Goal: Transaction & Acquisition: Purchase product/service

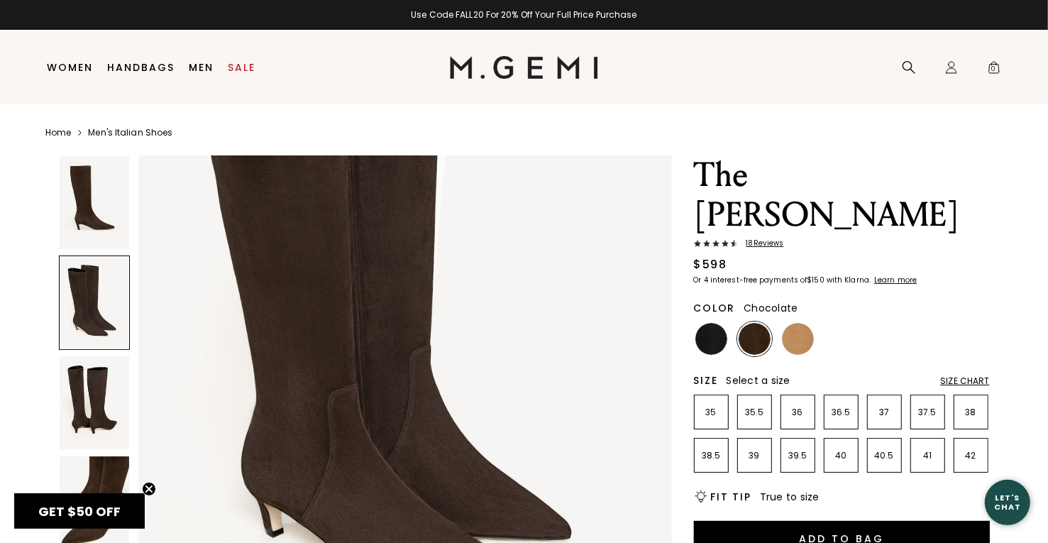
scroll to position [910, 0]
click at [807, 323] on img at bounding box center [798, 339] width 32 height 32
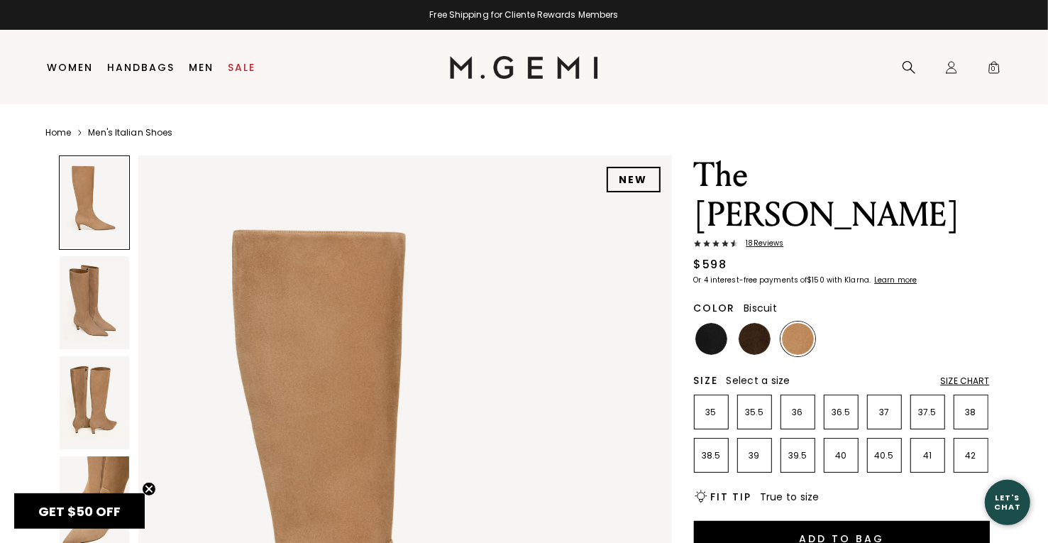
click at [103, 408] on img at bounding box center [95, 402] width 70 height 93
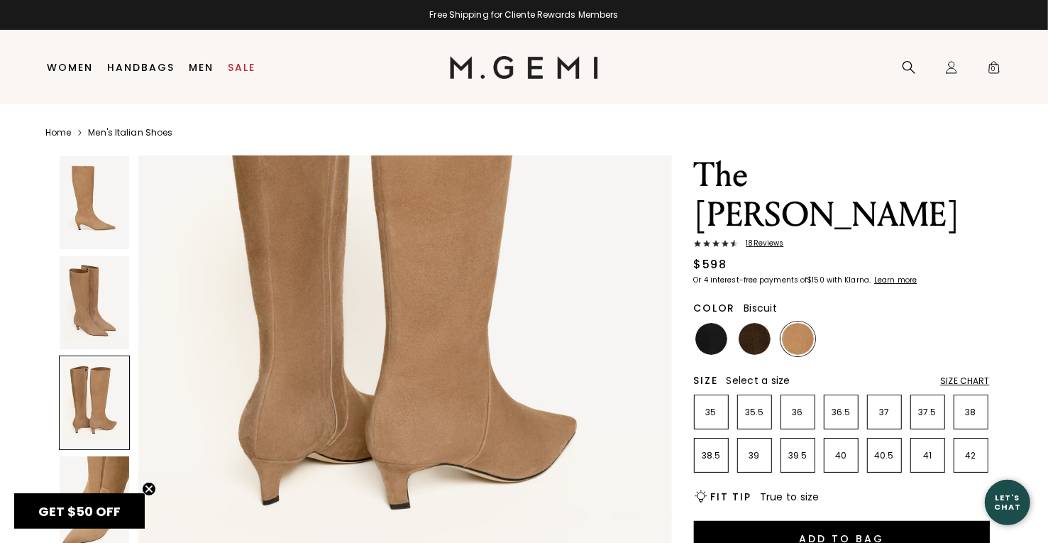
scroll to position [1690, 0]
click at [104, 209] on img at bounding box center [95, 202] width 70 height 93
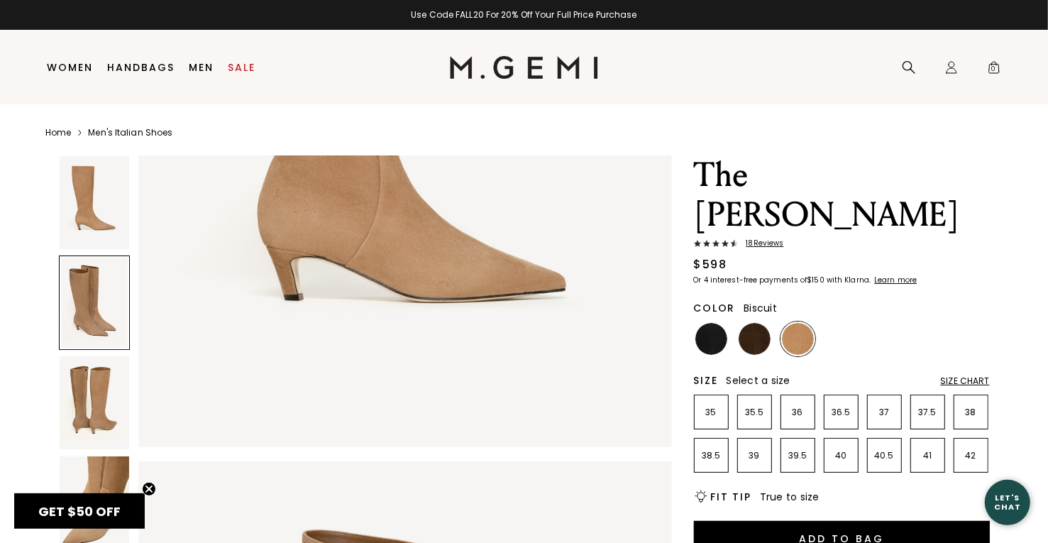
scroll to position [426, 0]
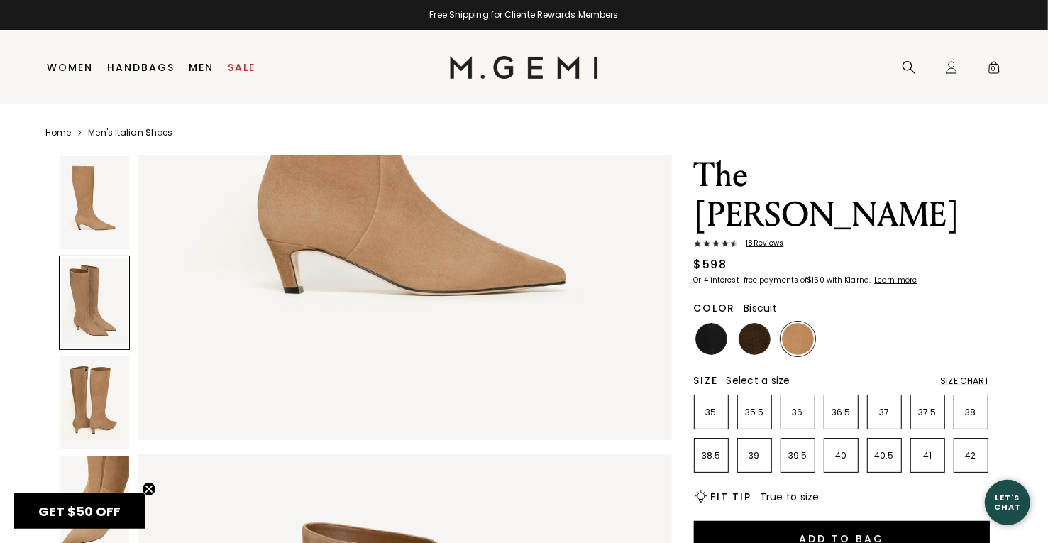
click at [960, 375] on div "Size Chart" at bounding box center [965, 380] width 49 height 11
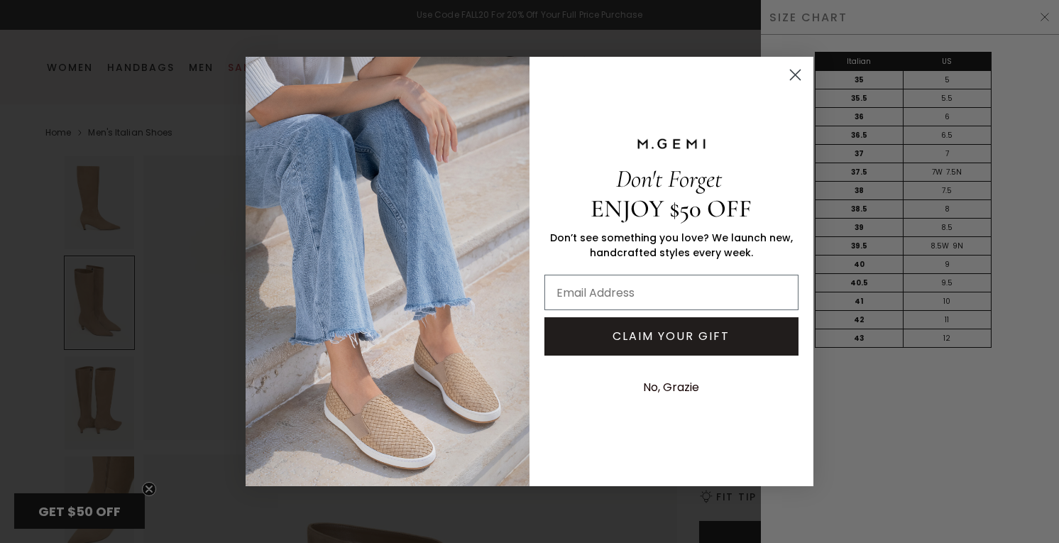
click at [793, 77] on circle "Close dialog" at bounding box center [794, 74] width 23 height 23
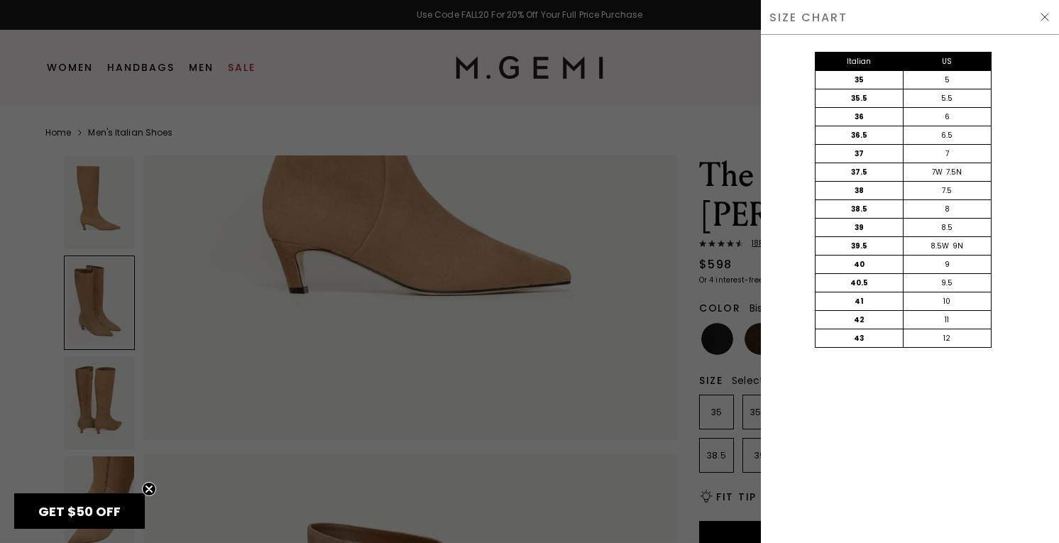
click at [1044, 18] on img at bounding box center [1044, 16] width 11 height 11
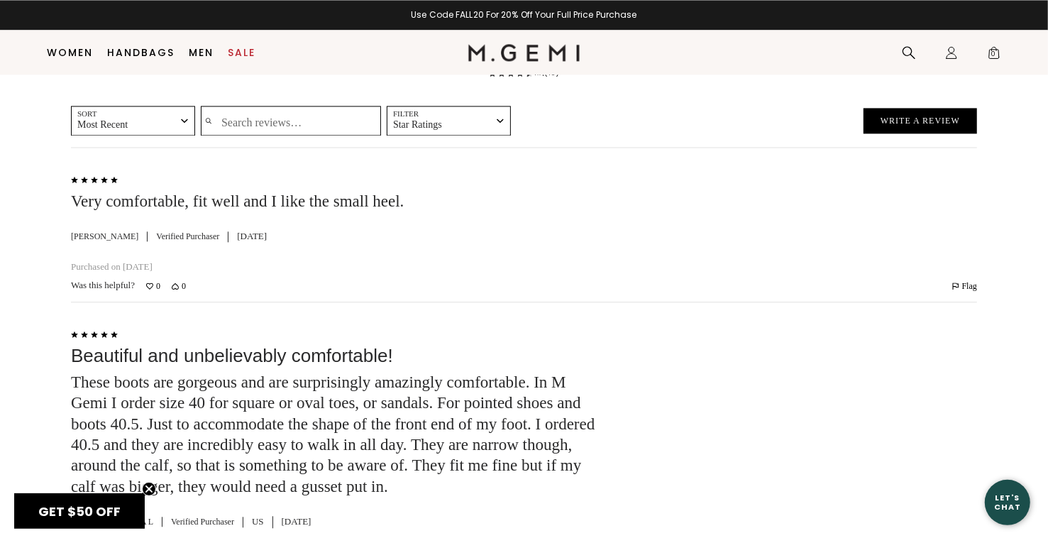
scroll to position [2148, 0]
drag, startPoint x: 543, startPoint y: 267, endPoint x: 822, endPoint y: 351, distance: 291.1
click at [822, 351] on div at bounding box center [805, 445] width 344 height 239
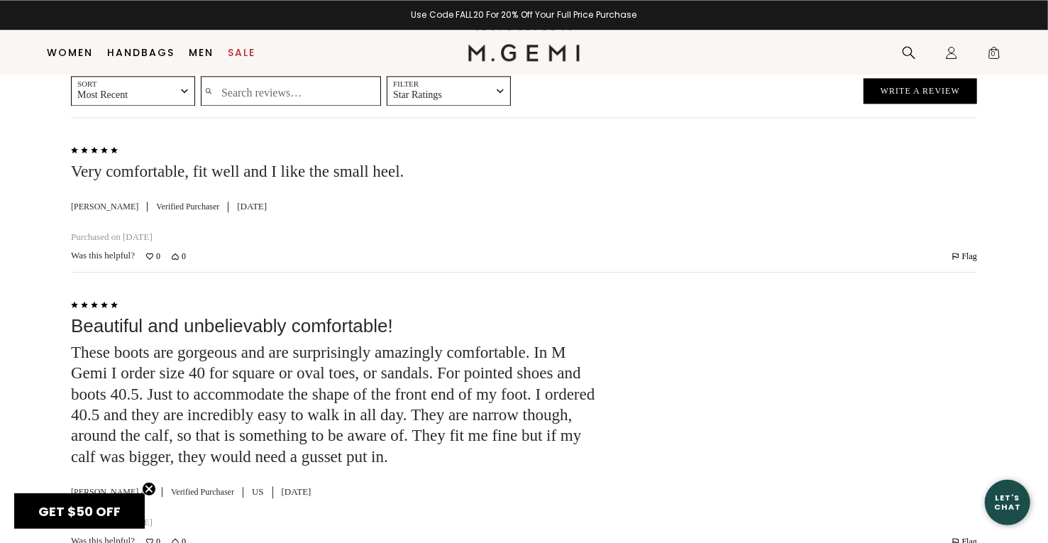
scroll to position [2189, 0]
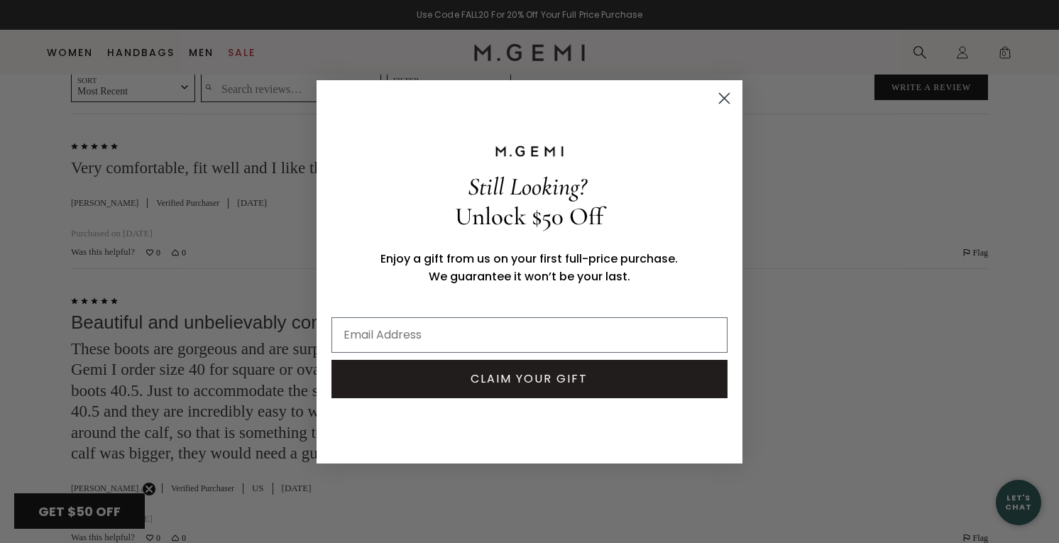
click at [720, 95] on icon "Close dialog" at bounding box center [724, 98] width 10 height 10
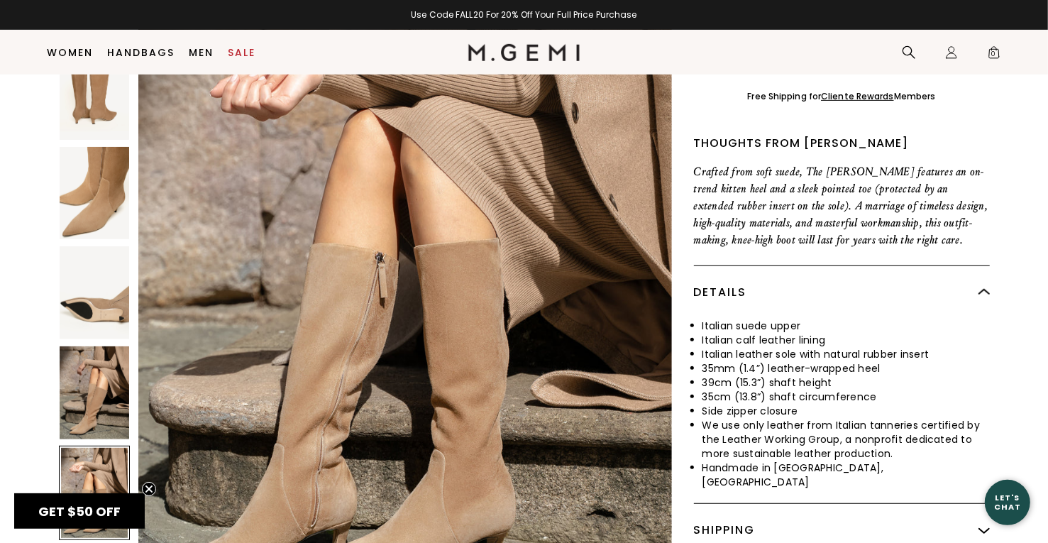
scroll to position [0, 0]
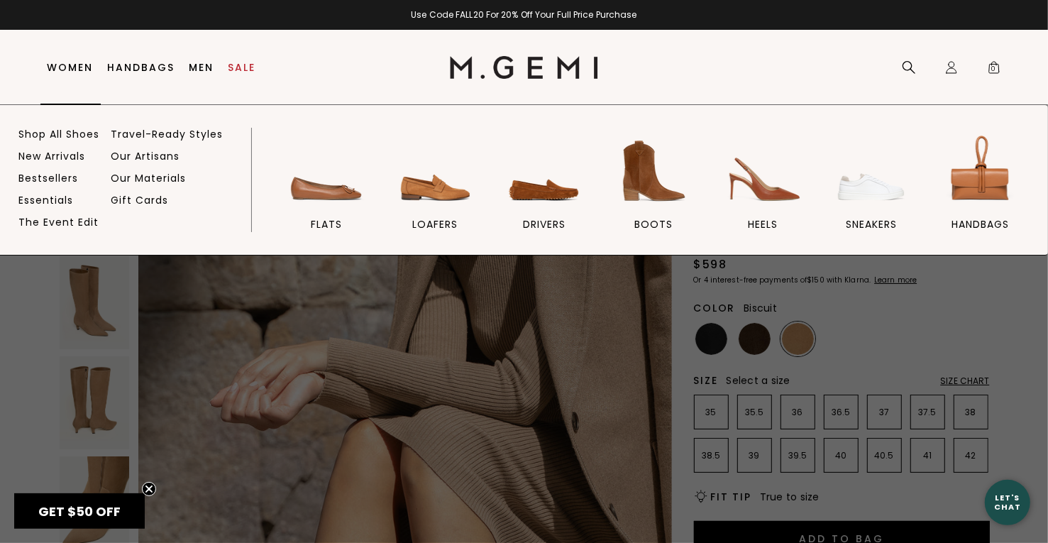
click at [85, 68] on link "Women" at bounding box center [71, 67] width 46 height 11
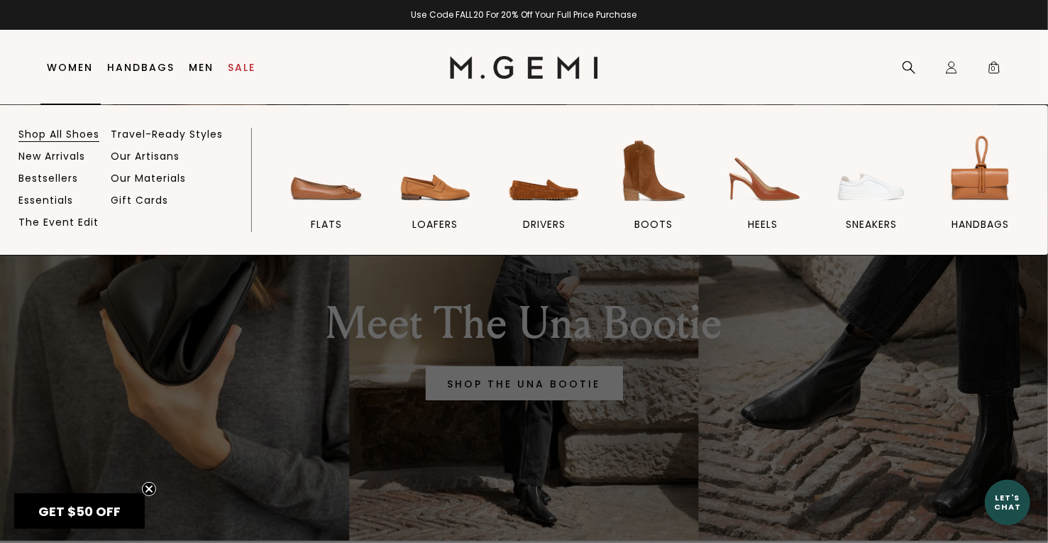
click at [72, 138] on link "Shop All Shoes" at bounding box center [58, 134] width 81 height 13
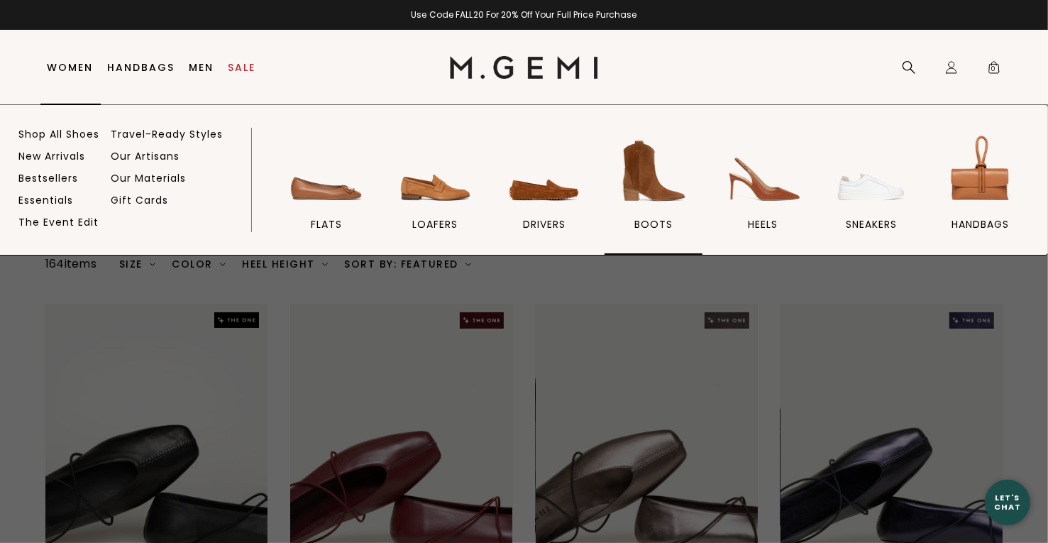
click at [655, 188] on img at bounding box center [653, 170] width 79 height 79
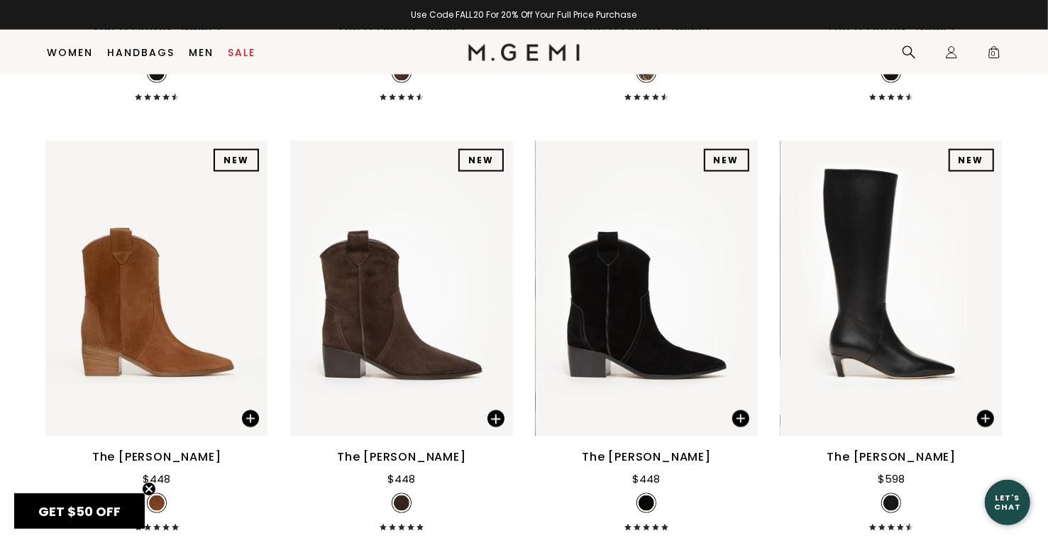
scroll to position [1414, 0]
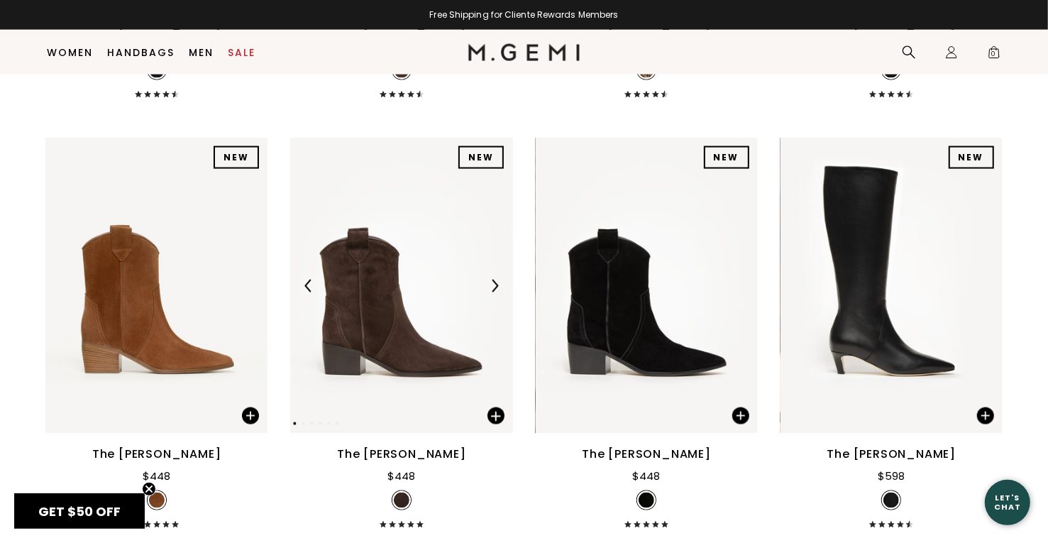
click at [491, 289] on img at bounding box center [494, 286] width 13 height 13
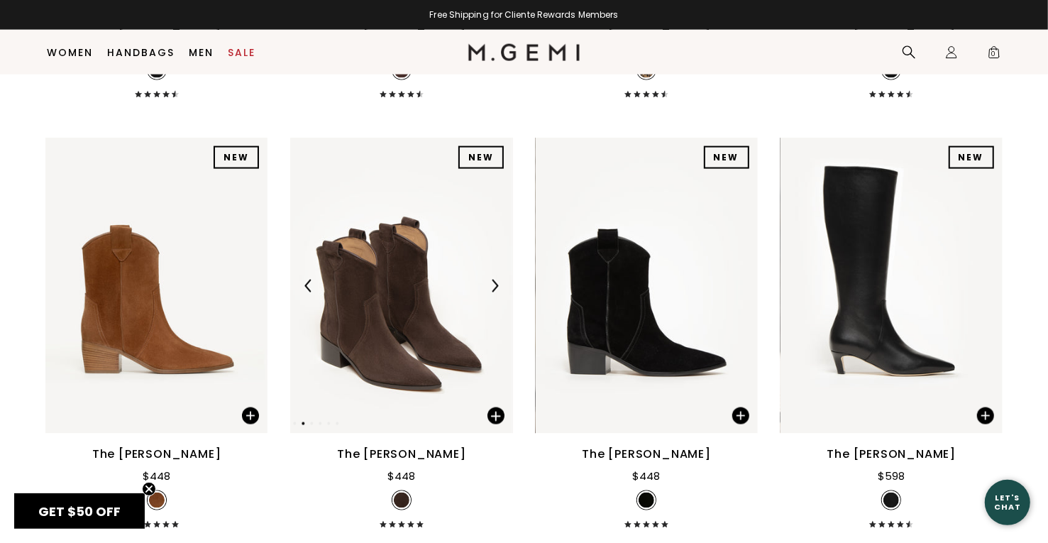
click at [491, 289] on img at bounding box center [494, 286] width 13 height 13
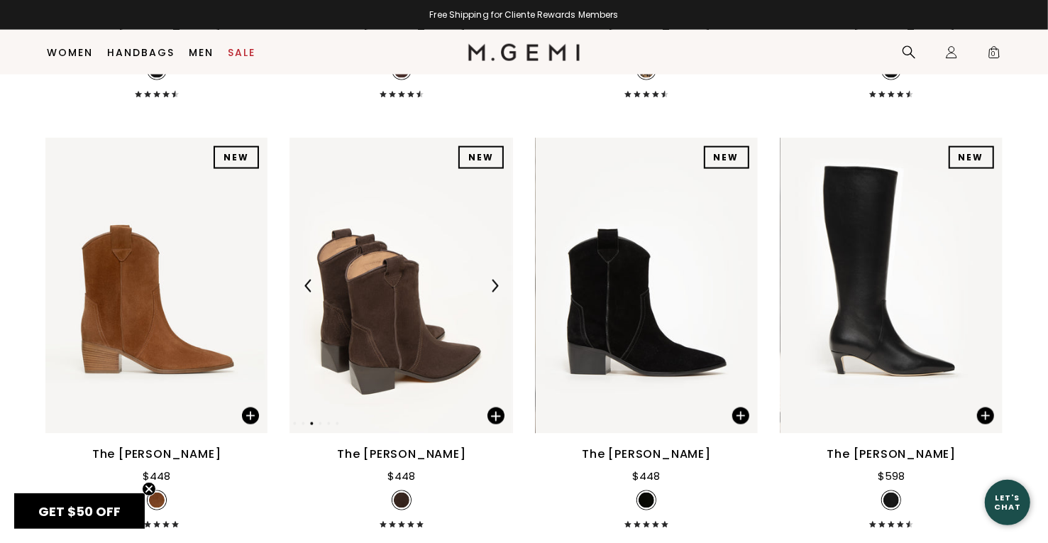
click at [491, 289] on img at bounding box center [494, 286] width 13 height 13
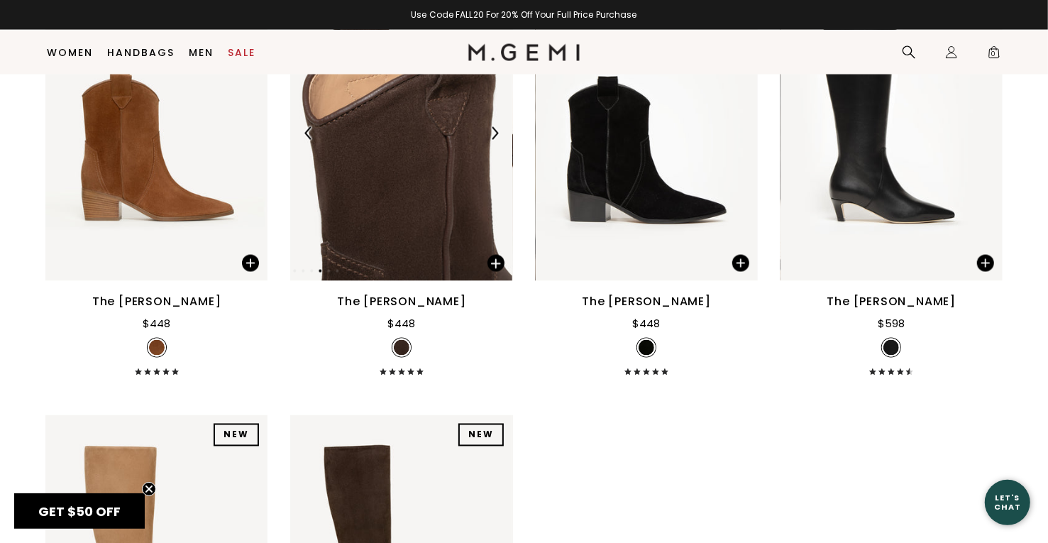
scroll to position [1566, 0]
